Goal: Navigation & Orientation: Find specific page/section

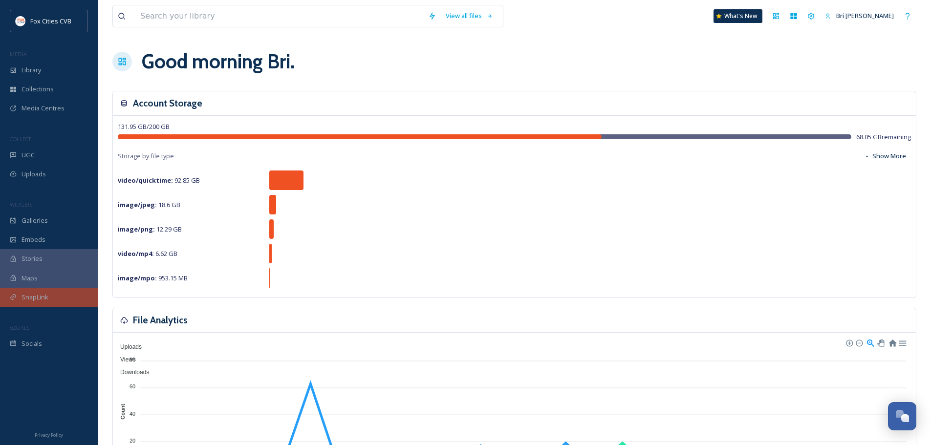
click at [51, 295] on div "SnapLink" at bounding box center [49, 297] width 98 height 19
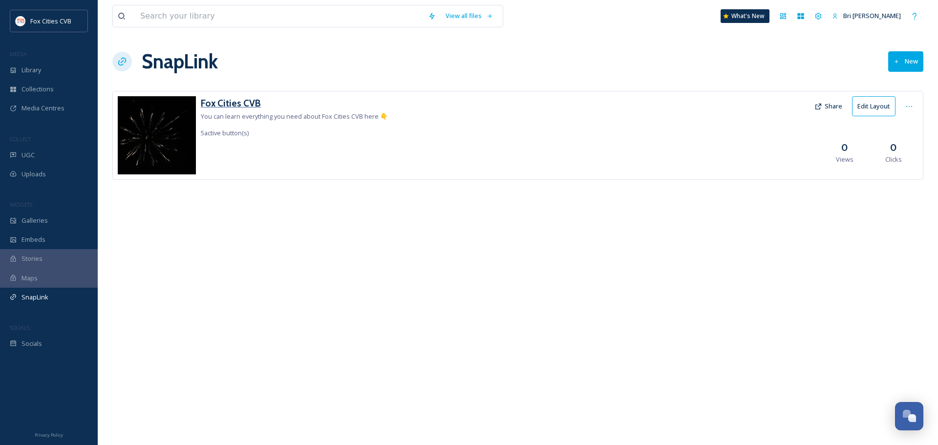
click at [232, 102] on h3 "Fox Cities CVB" at bounding box center [294, 103] width 187 height 14
